Goal: Information Seeking & Learning: Learn about a topic

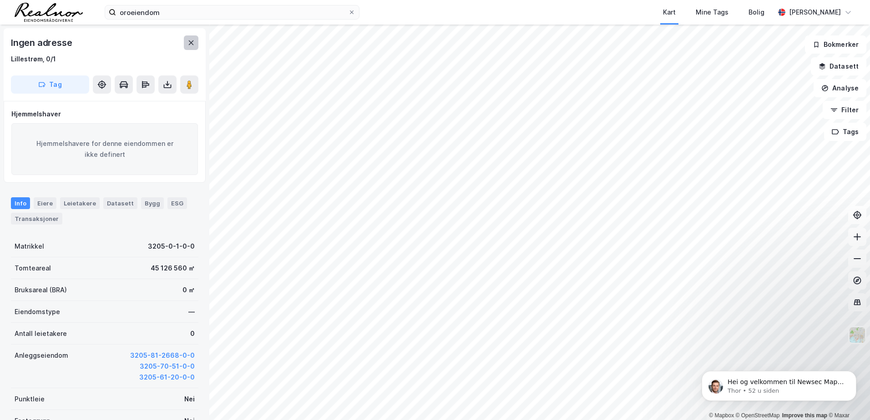
click at [192, 41] on icon at bounding box center [190, 42] width 7 height 7
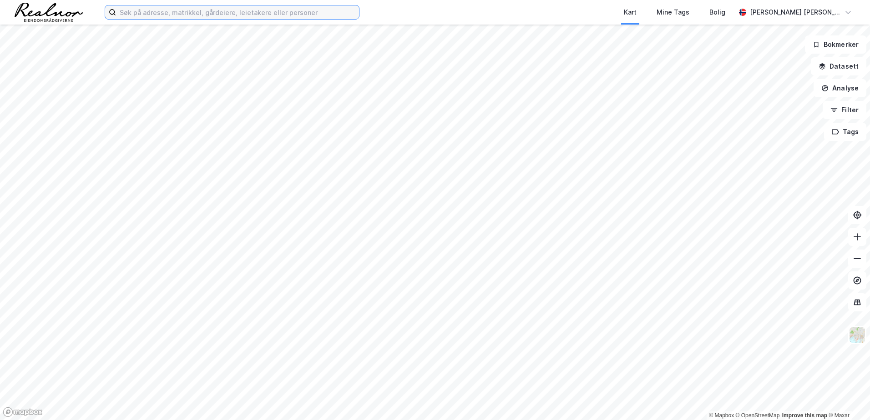
click at [170, 13] on input at bounding box center [237, 12] width 243 height 14
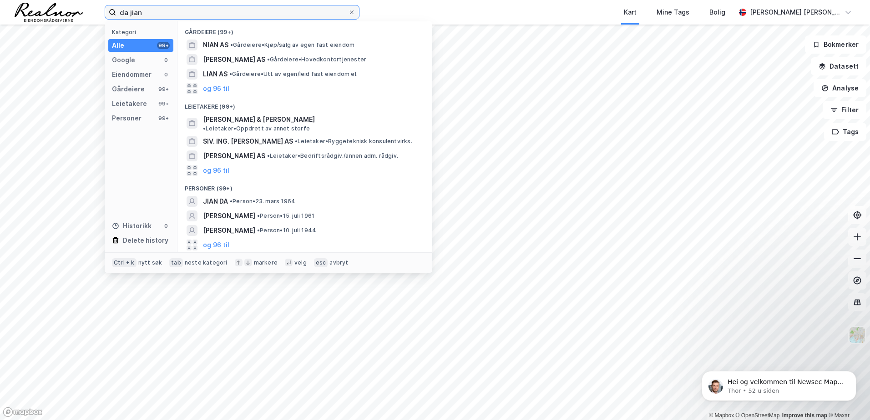
click at [154, 10] on input "da jian" at bounding box center [232, 12] width 232 height 14
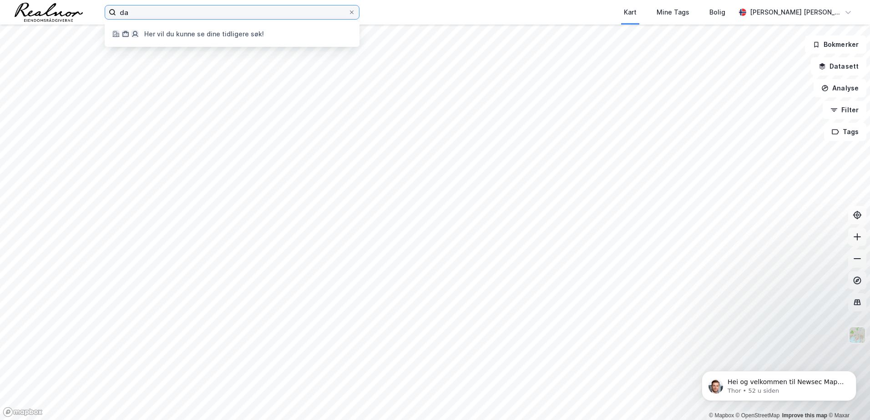
type input "d"
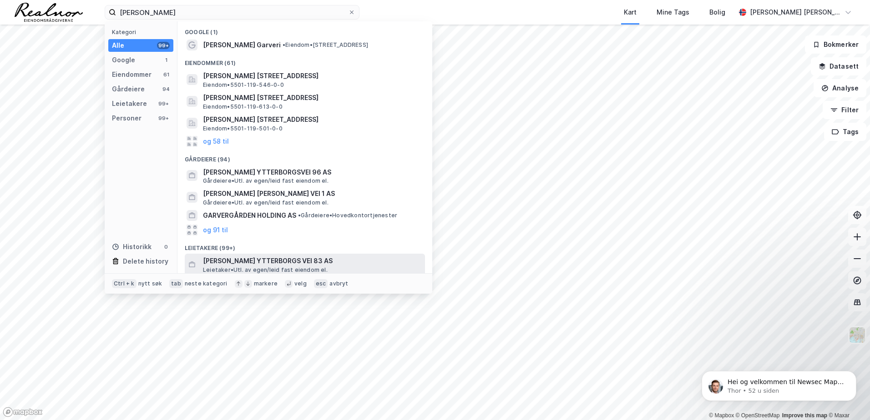
click at [241, 263] on span "[PERSON_NAME] YTTERBORGS VEI 83 AS" at bounding box center [312, 261] width 218 height 11
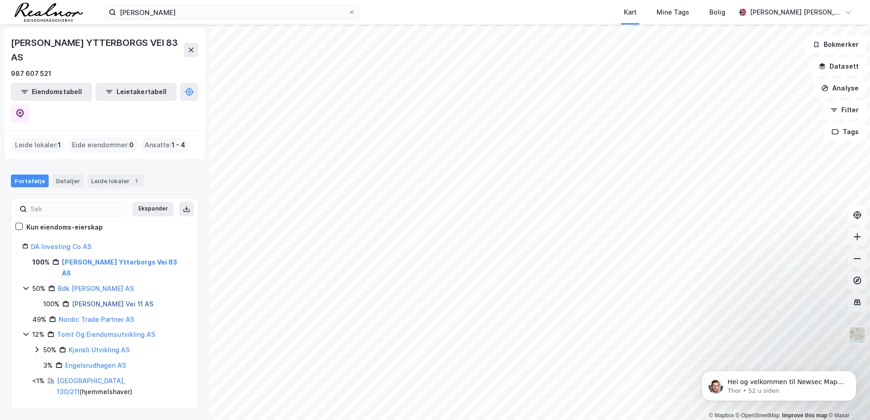
click at [99, 300] on link "[PERSON_NAME] Vei 11 AS" at bounding box center [112, 304] width 81 height 8
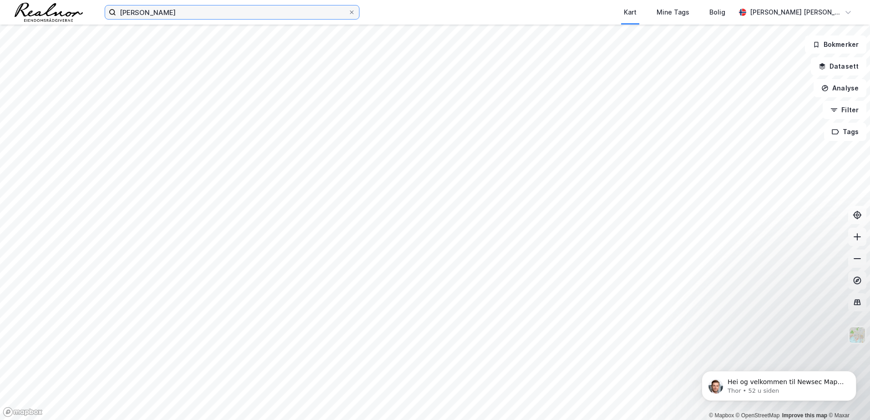
click at [168, 15] on input "[PERSON_NAME]" at bounding box center [232, 12] width 232 height 14
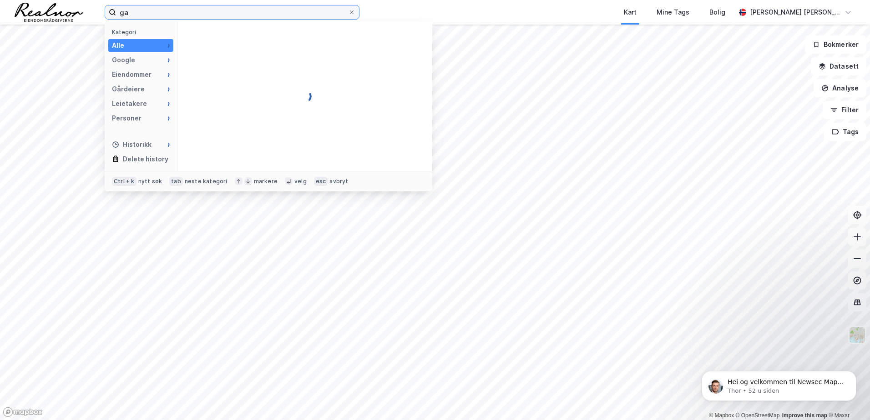
type input "g"
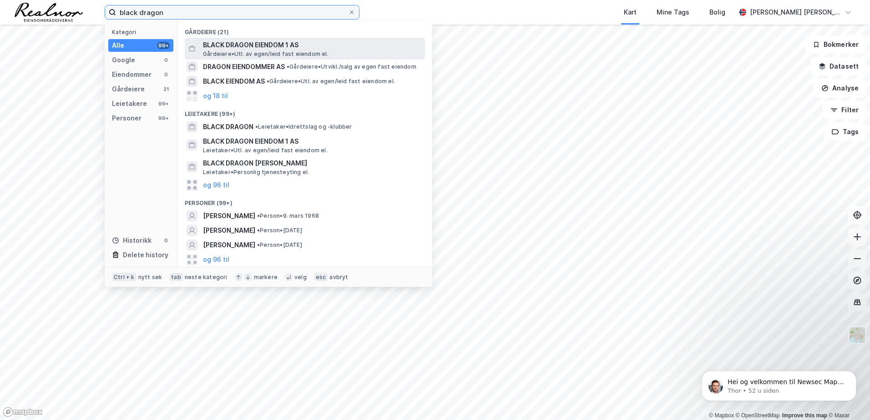
type input "black dragon"
click at [281, 48] on span "BLACK DRAGON EIENDOM 1 AS" at bounding box center [312, 45] width 218 height 11
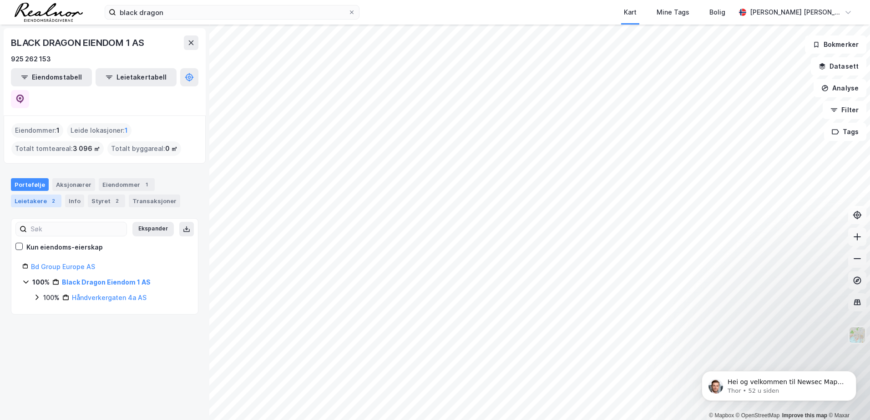
click at [25, 195] on div "Leietakere 2" at bounding box center [36, 201] width 50 height 13
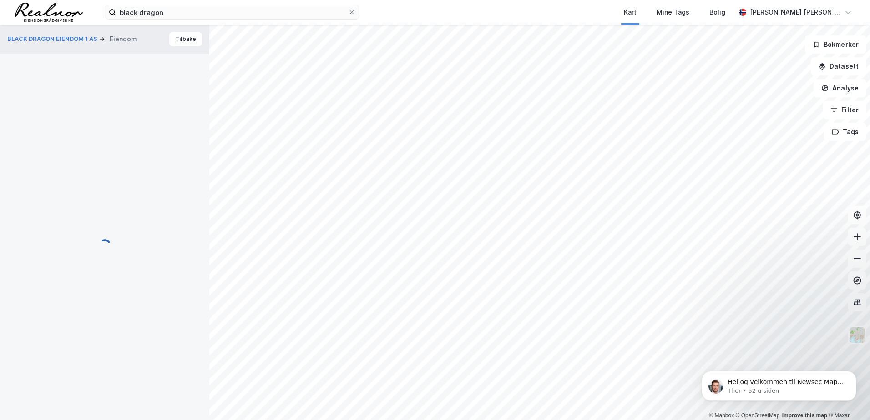
scroll to position [6, 0]
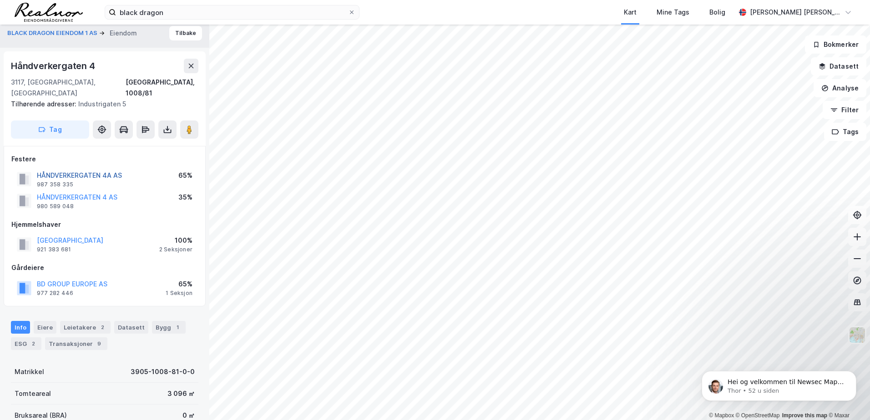
click at [0, 0] on button "HÅNDVERKERGATEN 4A AS" at bounding box center [0, 0] width 0 height 0
